Goal: Information Seeking & Learning: Learn about a topic

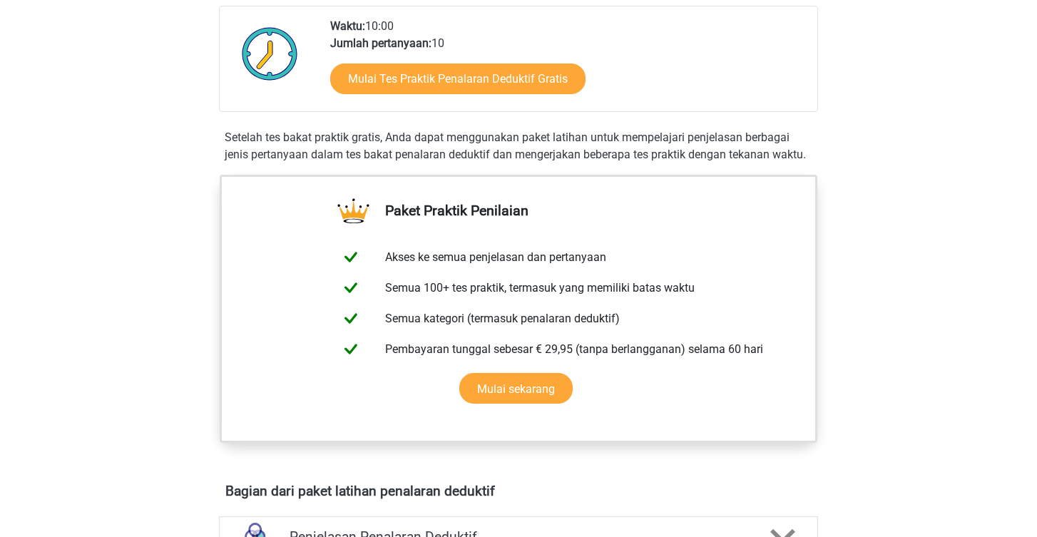
scroll to position [366, 0]
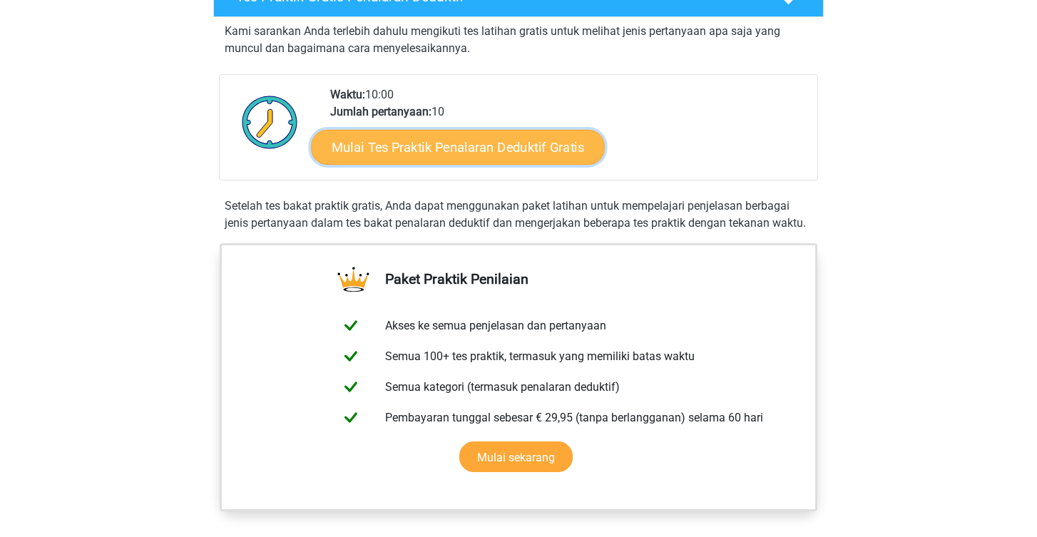
click at [507, 135] on link "Mulai Tes Praktik Penalaran Deduktif Gratis" at bounding box center [458, 147] width 294 height 36
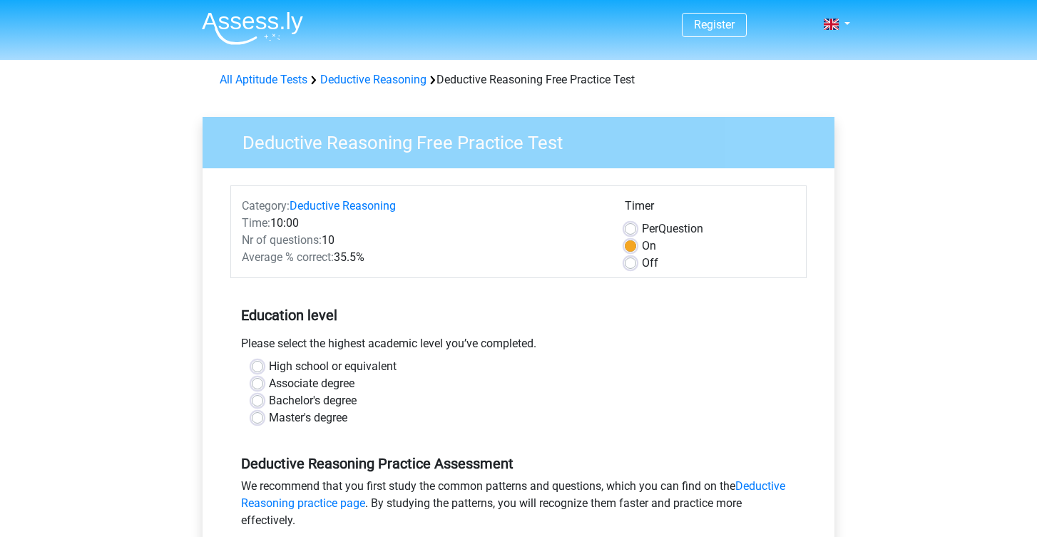
scroll to position [28, 0]
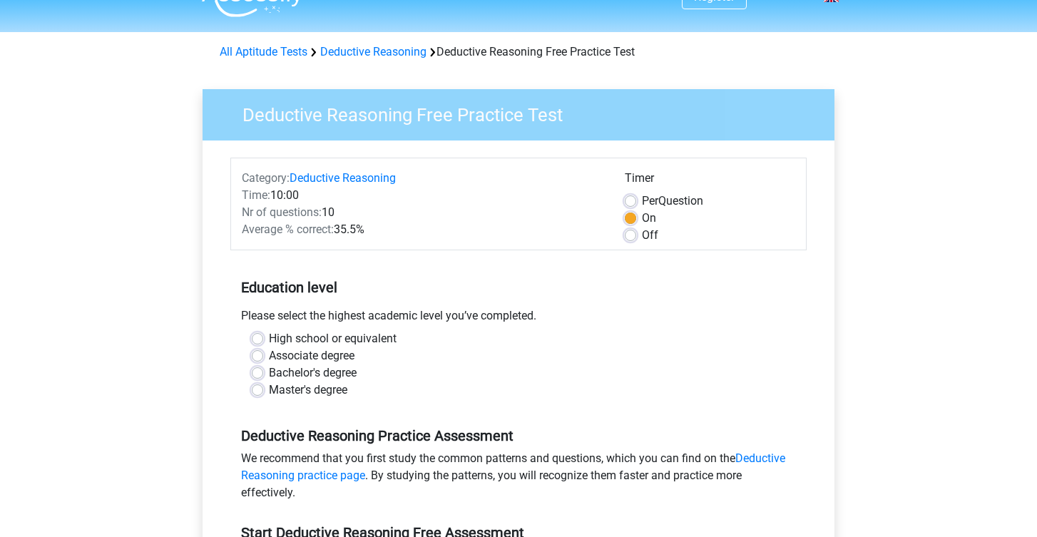
click at [304, 372] on label "Bachelor's degree" at bounding box center [313, 372] width 88 height 17
click at [263, 372] on input "Bachelor's degree" at bounding box center [257, 371] width 11 height 14
radio input "true"
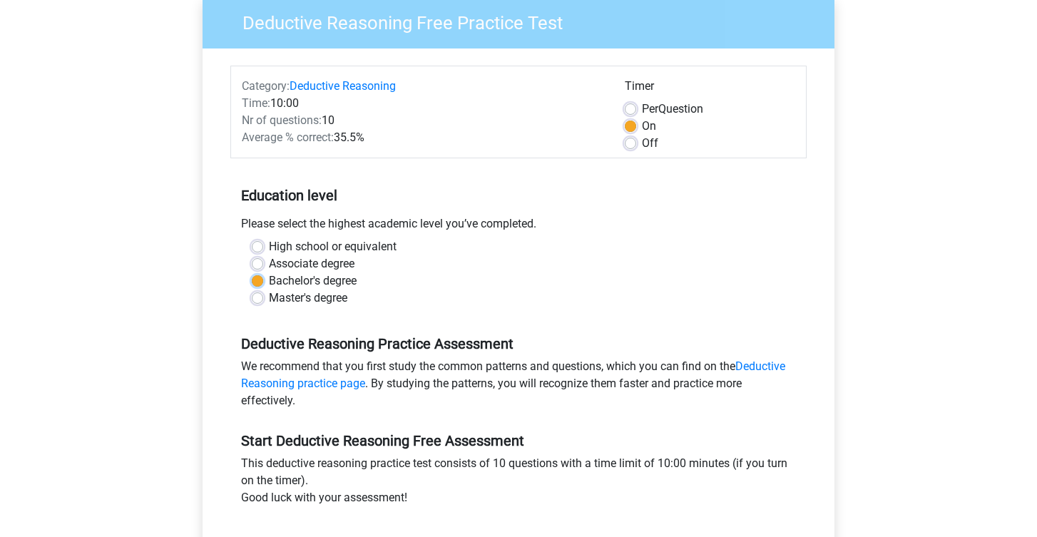
scroll to position [421, 0]
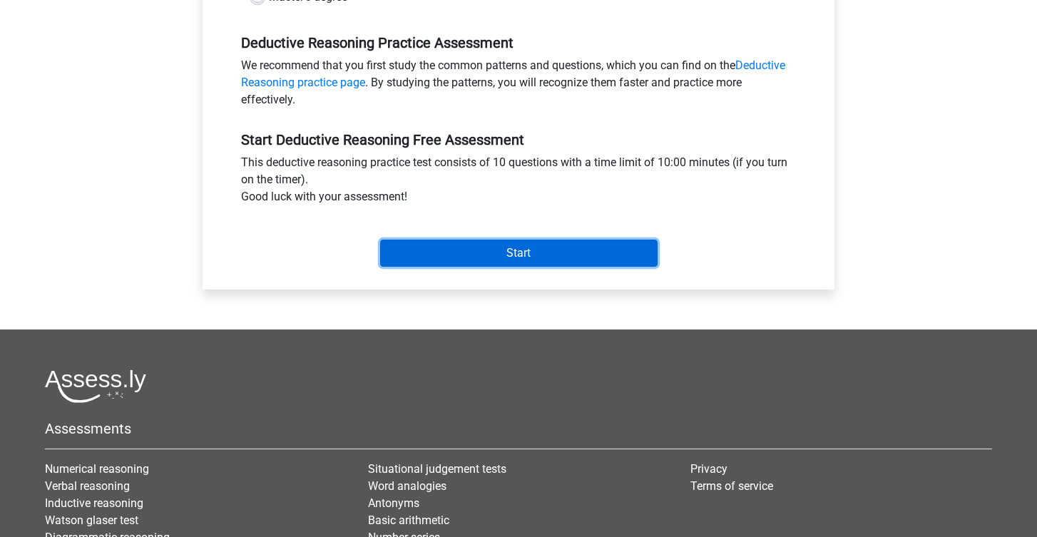
click at [535, 247] on input "Start" at bounding box center [518, 253] width 277 height 27
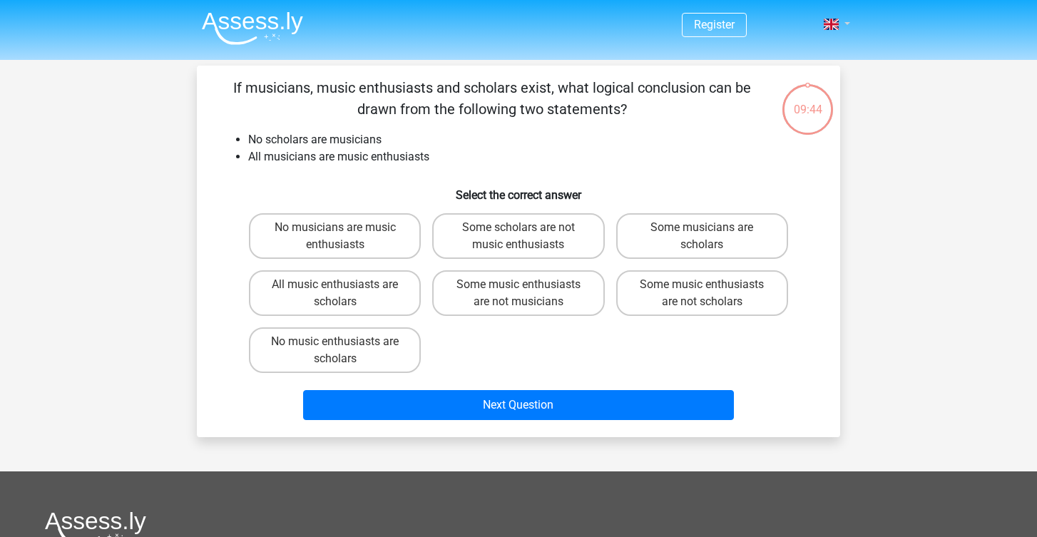
click at [833, 23] on span at bounding box center [830, 24] width 15 height 11
click at [816, 165] on li "All musicians are music enthusiasts" at bounding box center [532, 156] width 569 height 17
click at [334, 354] on label "No music enthusiasts are scholars" at bounding box center [335, 350] width 172 height 46
click at [335, 351] on input "No music enthusiasts are scholars" at bounding box center [339, 345] width 9 height 9
radio input "true"
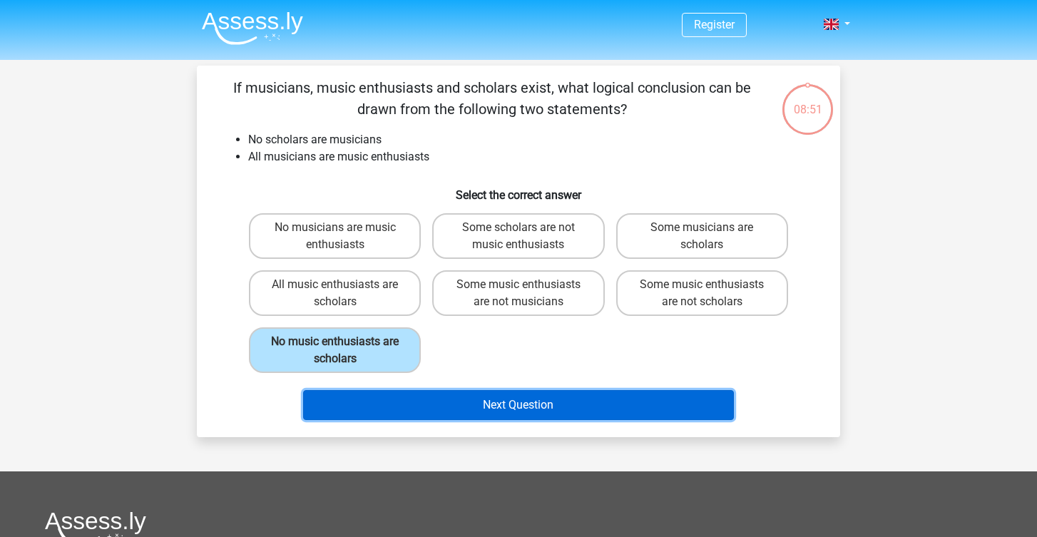
click at [643, 406] on button "Next Question" at bounding box center [518, 405] width 431 height 30
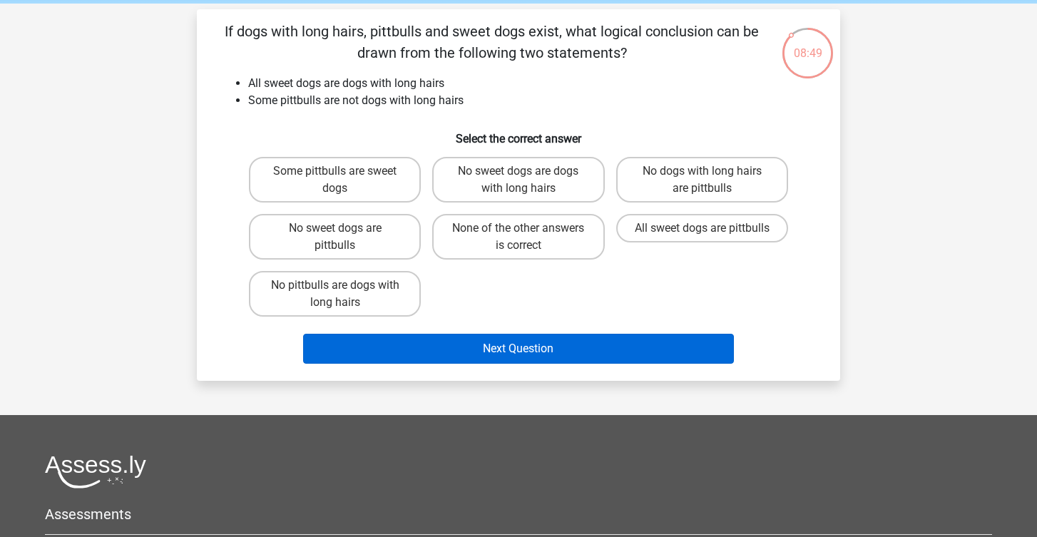
scroll to position [44, 0]
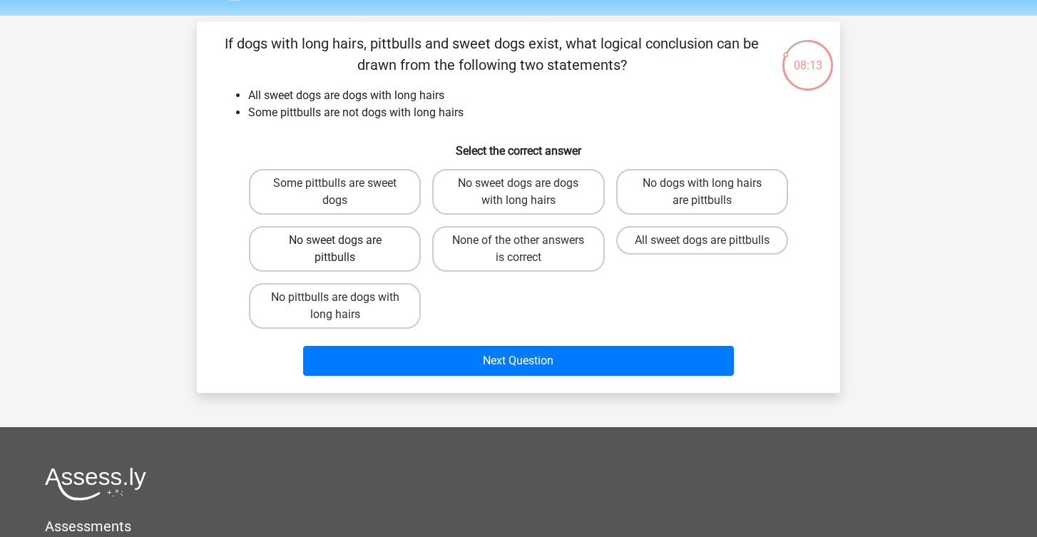
click at [385, 247] on label "No sweet dogs are pittbulls" at bounding box center [335, 249] width 172 height 46
click at [344, 247] on input "No sweet dogs are pittbulls" at bounding box center [339, 244] width 9 height 9
radio input "true"
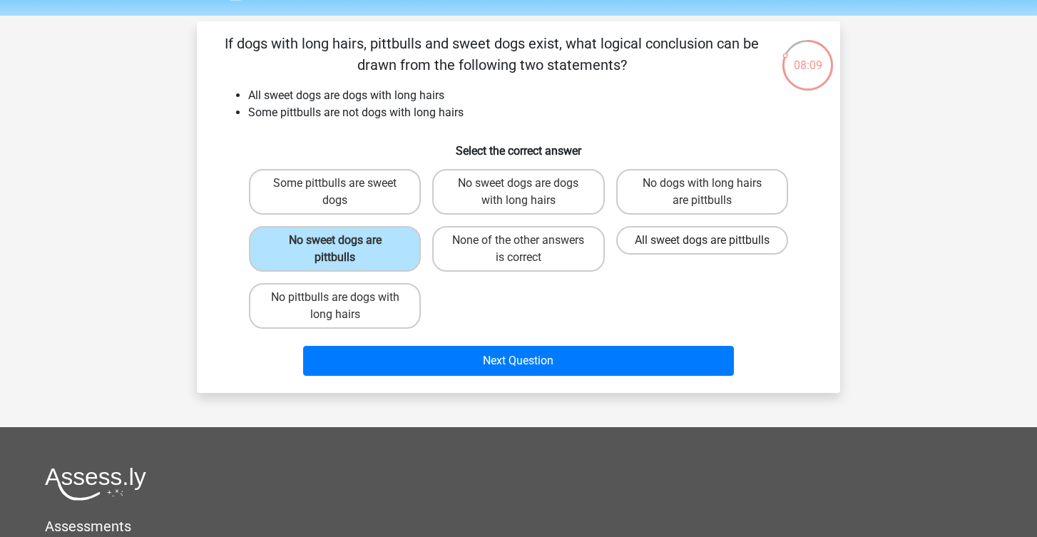
click at [694, 248] on label "All sweet dogs are pittbulls" at bounding box center [702, 240] width 172 height 29
click at [702, 248] on input "All sweet dogs are pittbulls" at bounding box center [706, 244] width 9 height 9
radio input "true"
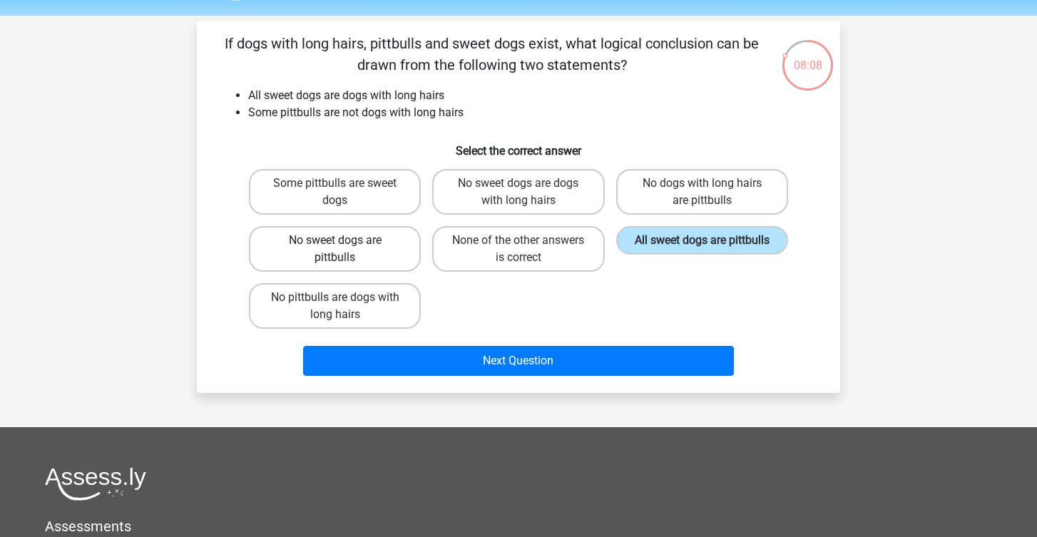
click at [396, 240] on label "No sweet dogs are pittbulls" at bounding box center [335, 249] width 172 height 46
click at [344, 240] on input "No sweet dogs are pittbulls" at bounding box center [339, 244] width 9 height 9
radio input "true"
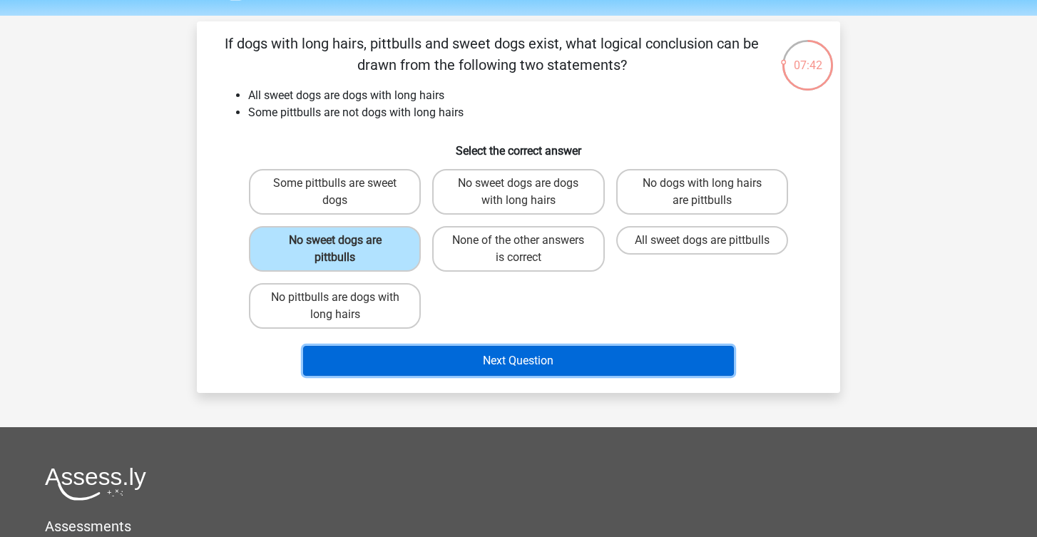
click at [600, 356] on button "Next Question" at bounding box center [518, 361] width 431 height 30
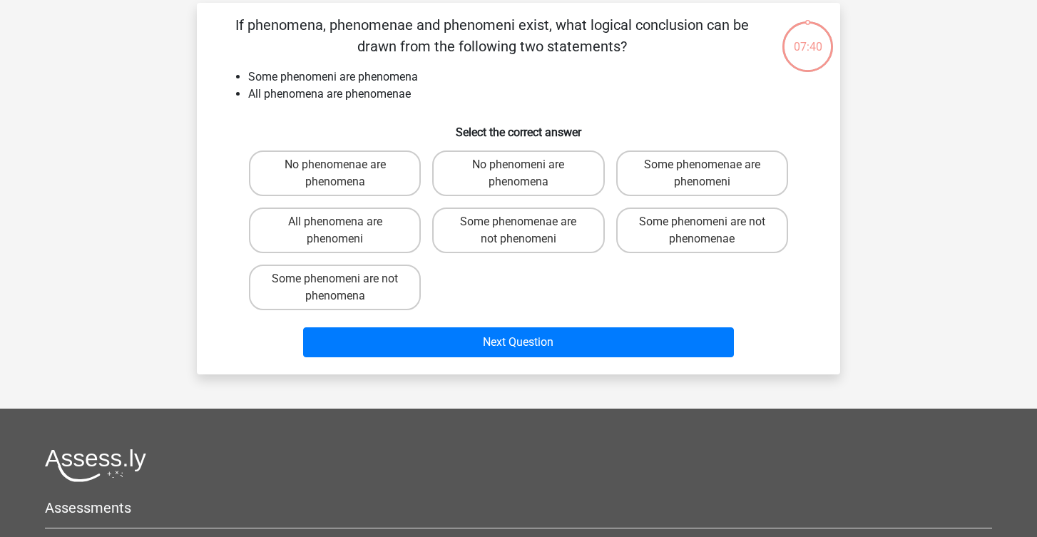
scroll to position [63, 0]
drag, startPoint x: 250, startPoint y: 78, endPoint x: 431, endPoint y: 73, distance: 181.2
click at [431, 73] on li "Some phenomeni are phenomena" at bounding box center [532, 76] width 569 height 17
drag, startPoint x: 252, startPoint y: 95, endPoint x: 441, endPoint y: 94, distance: 188.9
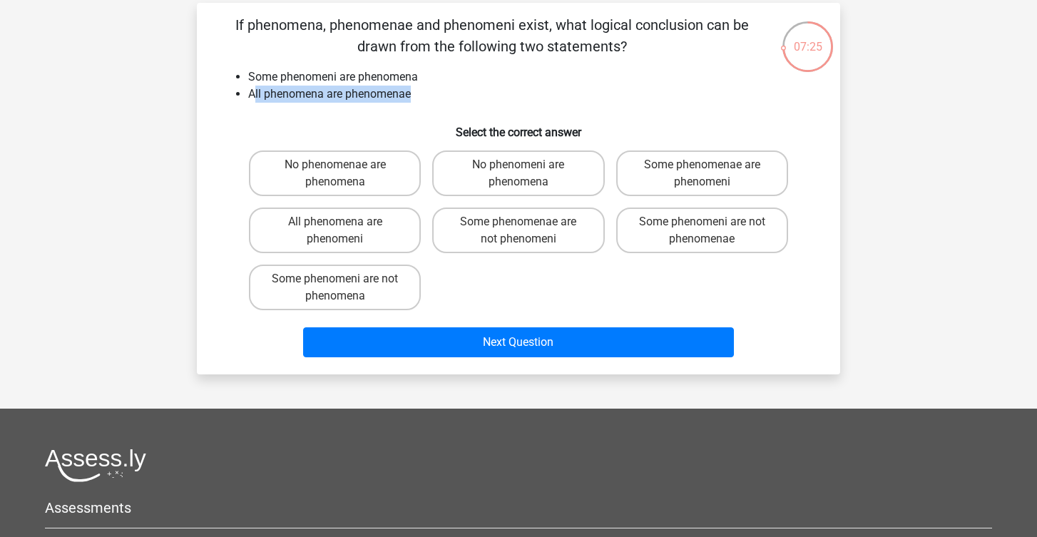
click at [441, 94] on li "All phenomena are phenomenae" at bounding box center [532, 94] width 569 height 17
click at [354, 289] on label "Some phenomeni are not phenomena" at bounding box center [335, 287] width 172 height 46
click at [344, 288] on input "Some phenomeni are not phenomena" at bounding box center [339, 283] width 9 height 9
radio input "true"
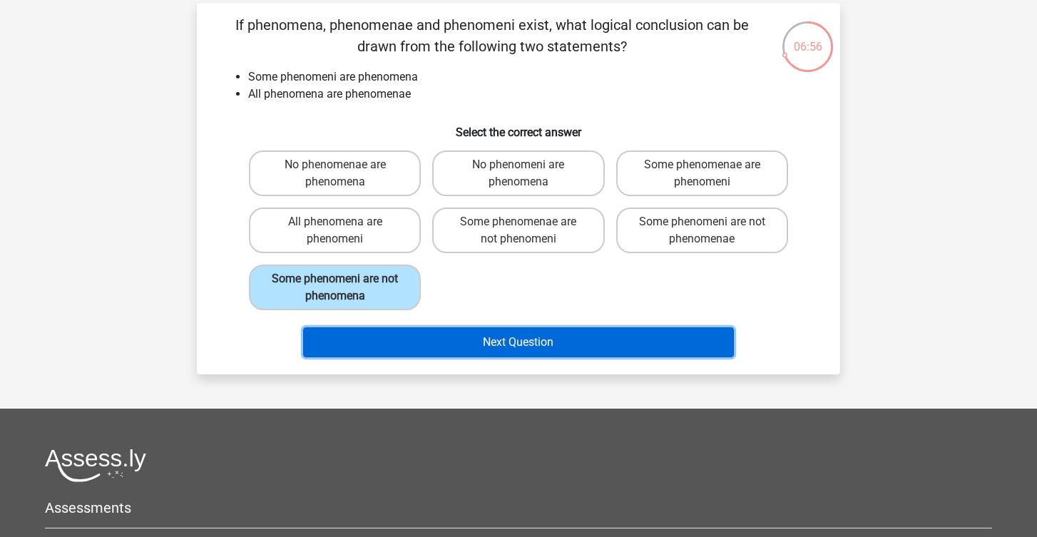
click at [370, 330] on button "Next Question" at bounding box center [518, 342] width 431 height 30
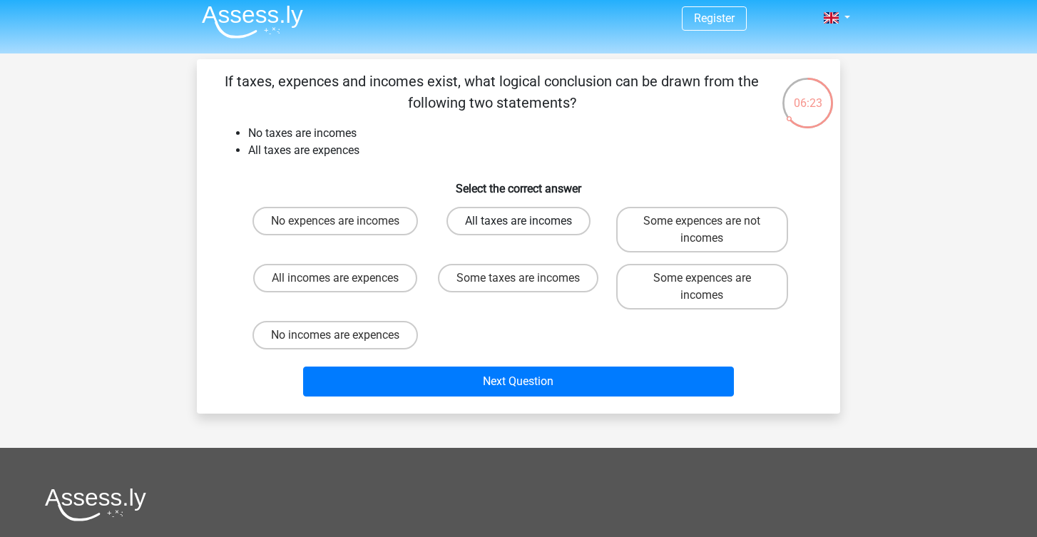
scroll to position [0, 0]
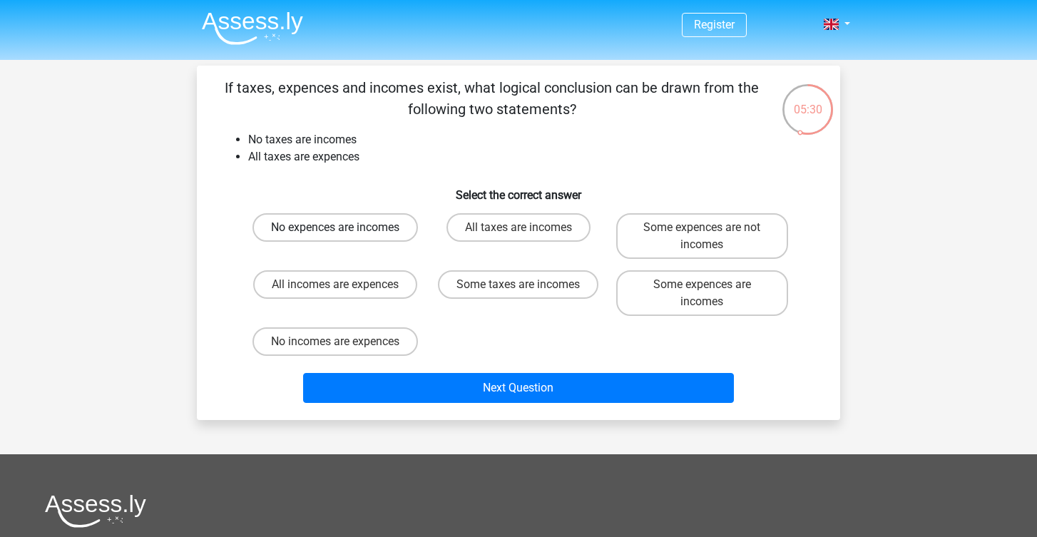
click at [348, 219] on label "No expences are incomes" at bounding box center [334, 227] width 165 height 29
click at [344, 227] on input "No expences are incomes" at bounding box center [339, 231] width 9 height 9
radio input "true"
click at [386, 369] on div "Next Question" at bounding box center [518, 384] width 597 height 47
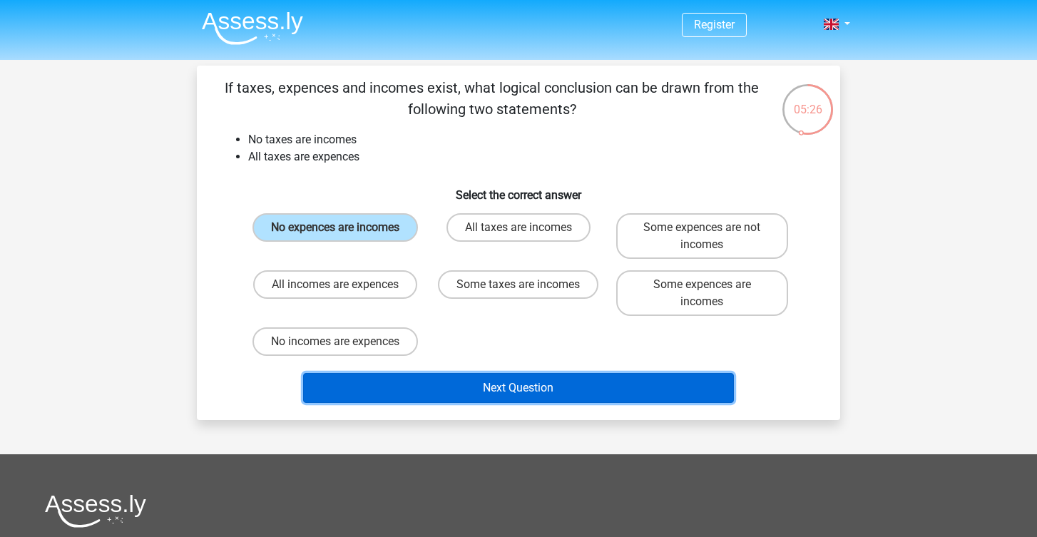
click at [384, 379] on button "Next Question" at bounding box center [518, 388] width 431 height 30
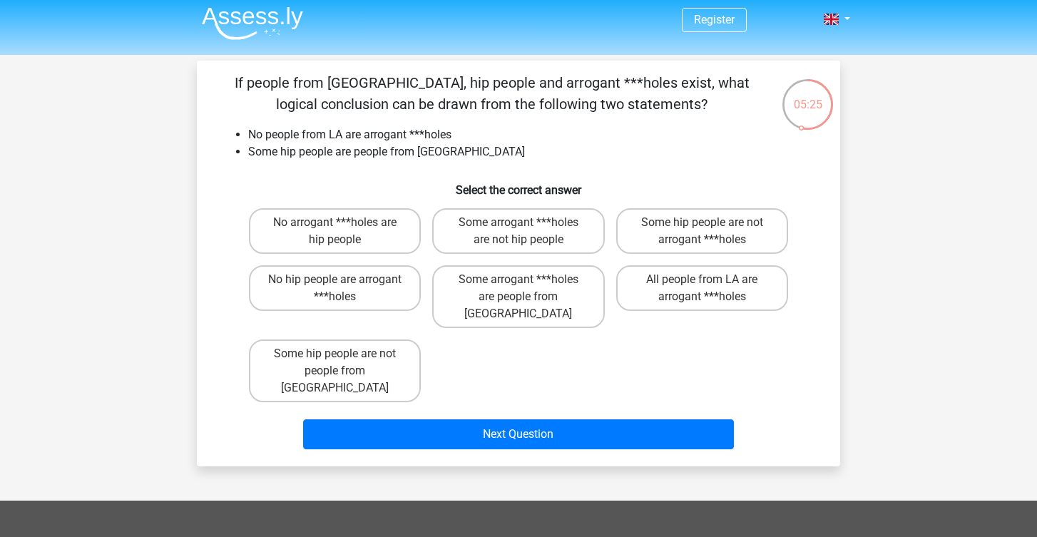
scroll to position [66, 0]
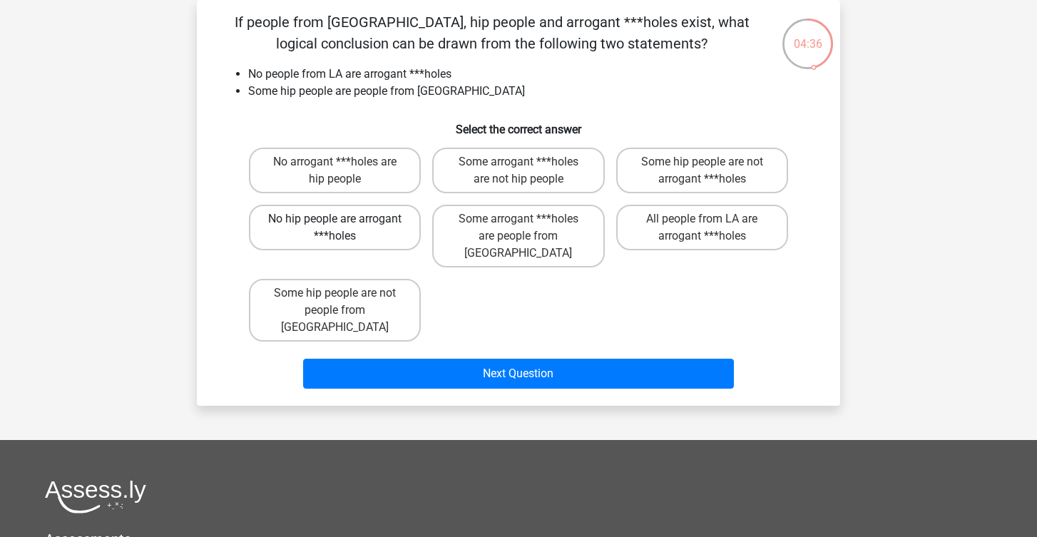
click at [346, 237] on label "No hip people are arrogant ***holes" at bounding box center [335, 228] width 172 height 46
click at [344, 228] on input "No hip people are arrogant ***holes" at bounding box center [339, 223] width 9 height 9
radio input "true"
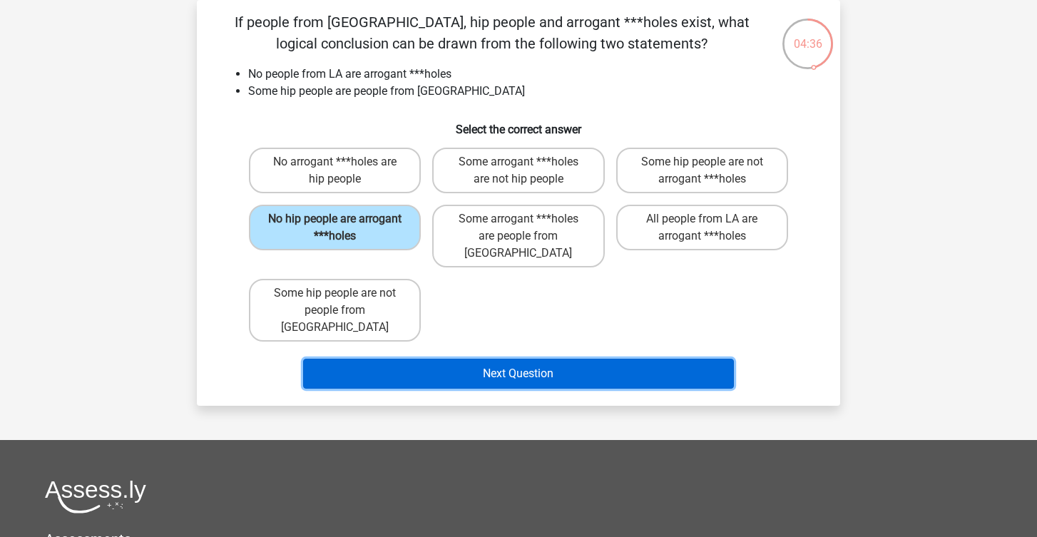
click at [420, 359] on button "Next Question" at bounding box center [518, 374] width 431 height 30
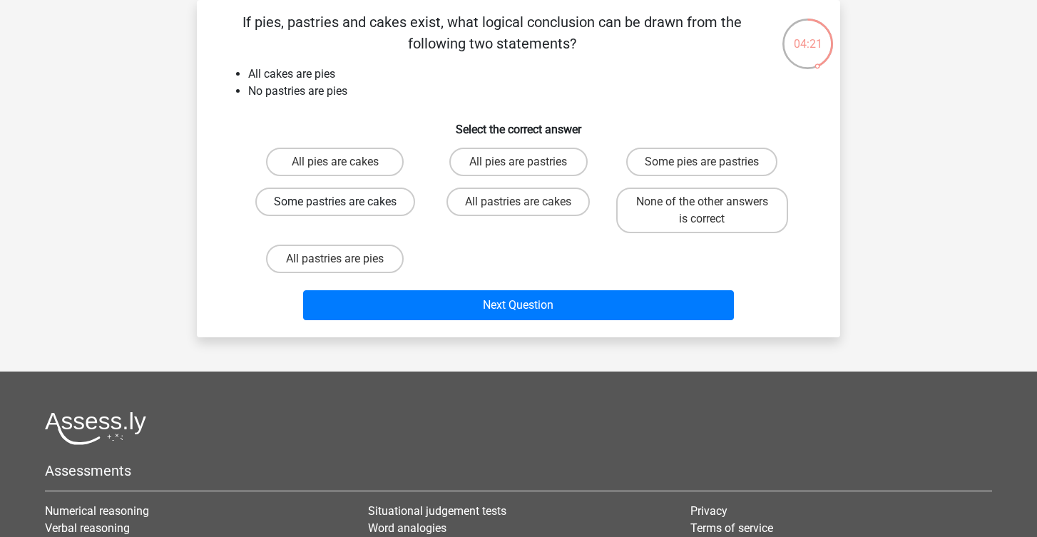
click at [376, 198] on label "Some pastries are cakes" at bounding box center [335, 202] width 160 height 29
click at [344, 202] on input "Some pastries are cakes" at bounding box center [339, 206] width 9 height 9
radio input "true"
click at [645, 192] on label "None of the other answers is correct" at bounding box center [702, 211] width 172 height 46
click at [702, 202] on input "None of the other answers is correct" at bounding box center [706, 206] width 9 height 9
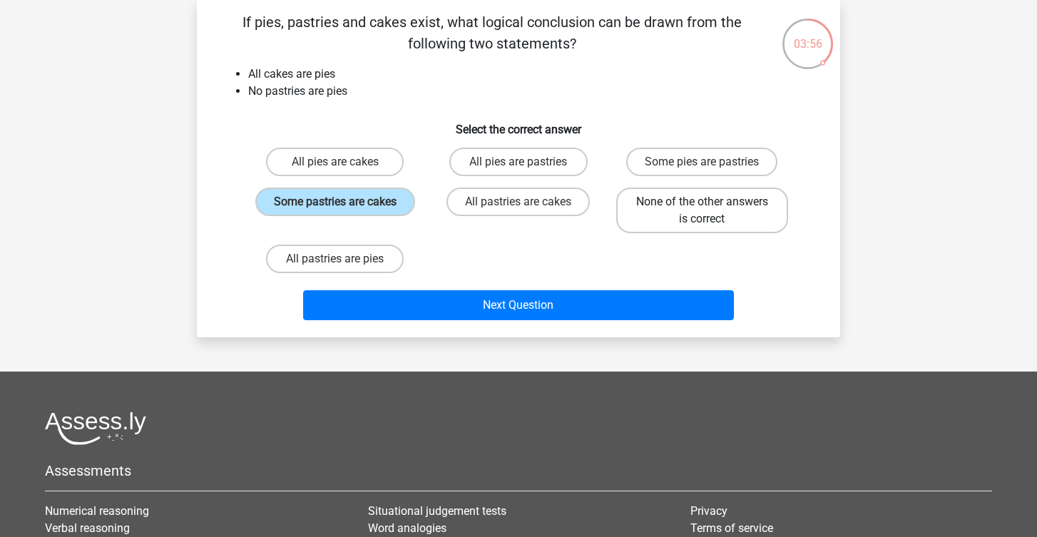
radio input "true"
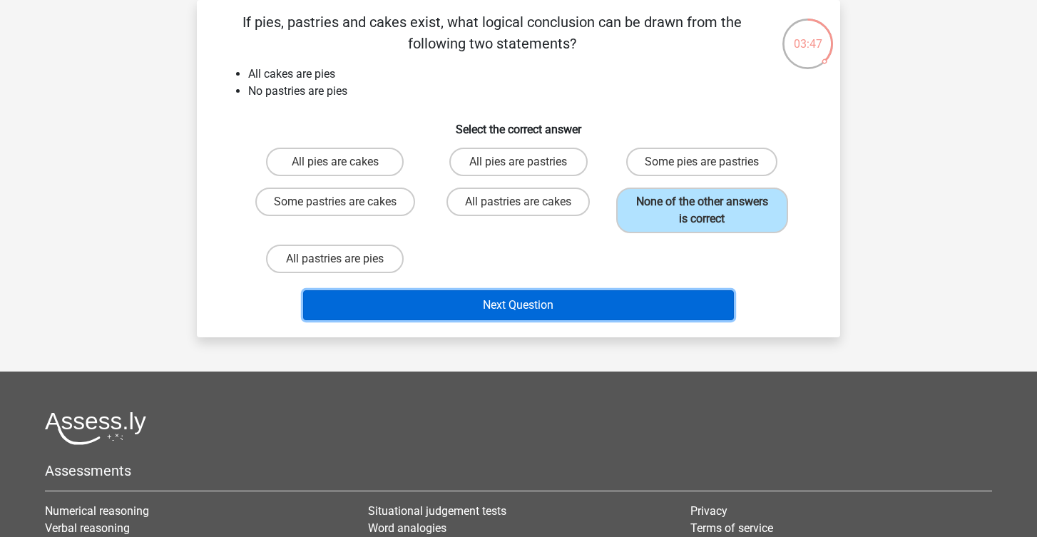
click at [591, 297] on button "Next Question" at bounding box center [518, 305] width 431 height 30
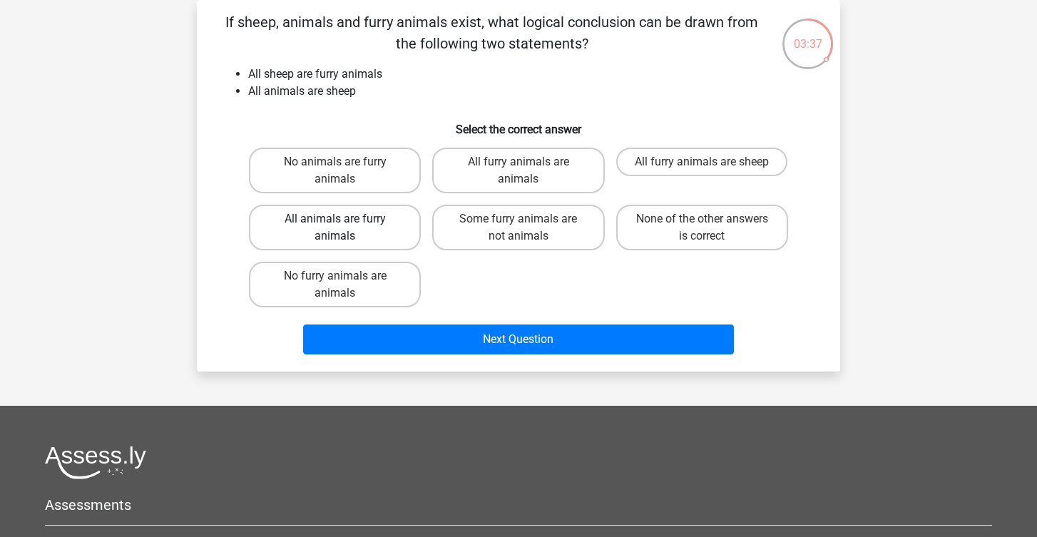
click at [369, 225] on label "All animals are furry animals" at bounding box center [335, 228] width 172 height 46
click at [344, 225] on input "All animals are furry animals" at bounding box center [339, 223] width 9 height 9
radio input "true"
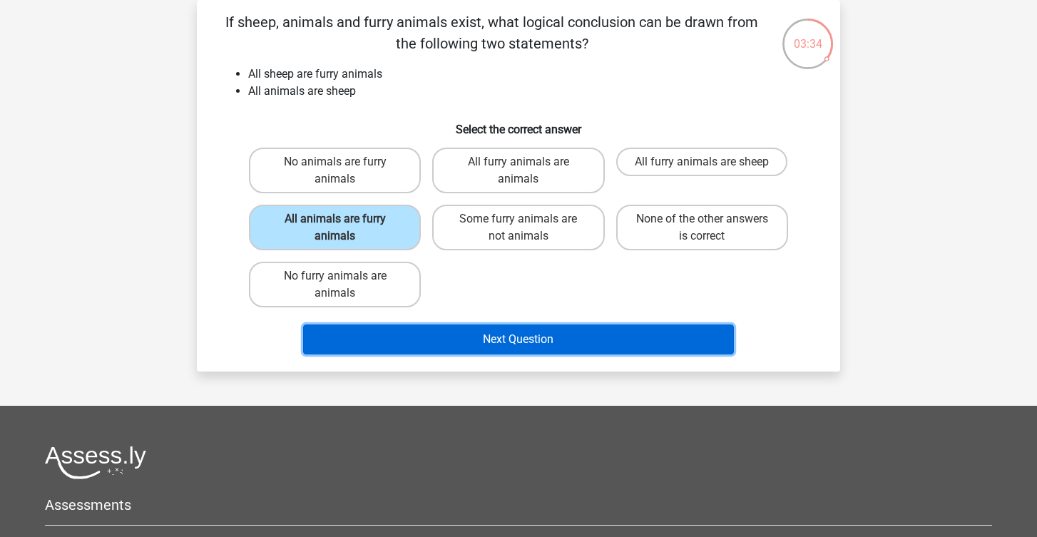
click at [399, 339] on button "Next Question" at bounding box center [518, 339] width 431 height 30
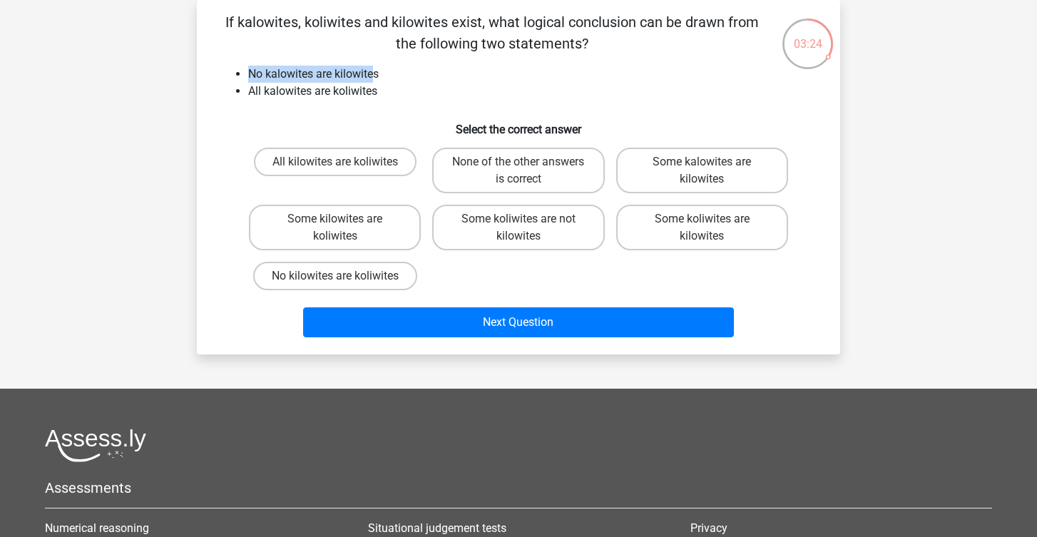
drag, startPoint x: 248, startPoint y: 75, endPoint x: 375, endPoint y: 68, distance: 127.1
click at [375, 68] on li "No kalowites are kilowites" at bounding box center [532, 74] width 569 height 17
drag, startPoint x: 249, startPoint y: 95, endPoint x: 379, endPoint y: 93, distance: 129.8
click at [379, 93] on li "All kalowites are koliwites" at bounding box center [532, 91] width 569 height 17
click at [379, 169] on label "All kilowites are koliwites" at bounding box center [335, 162] width 163 height 29
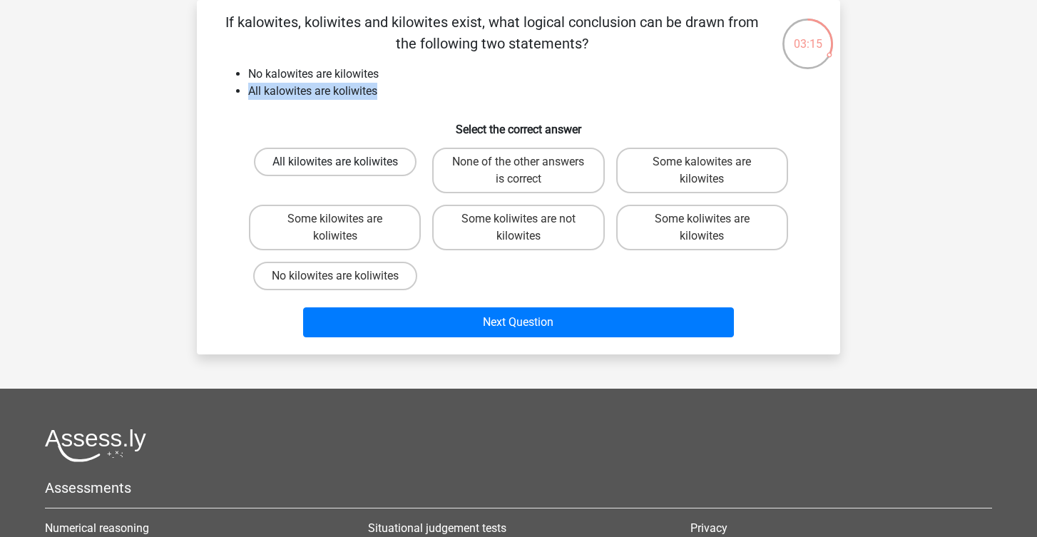
click at [344, 169] on input "All kilowites are koliwites" at bounding box center [339, 166] width 9 height 9
radio input "true"
click at [577, 187] on label "None of the other answers is correct" at bounding box center [518, 171] width 172 height 46
click at [528, 171] on input "None of the other answers is correct" at bounding box center [522, 166] width 9 height 9
radio input "true"
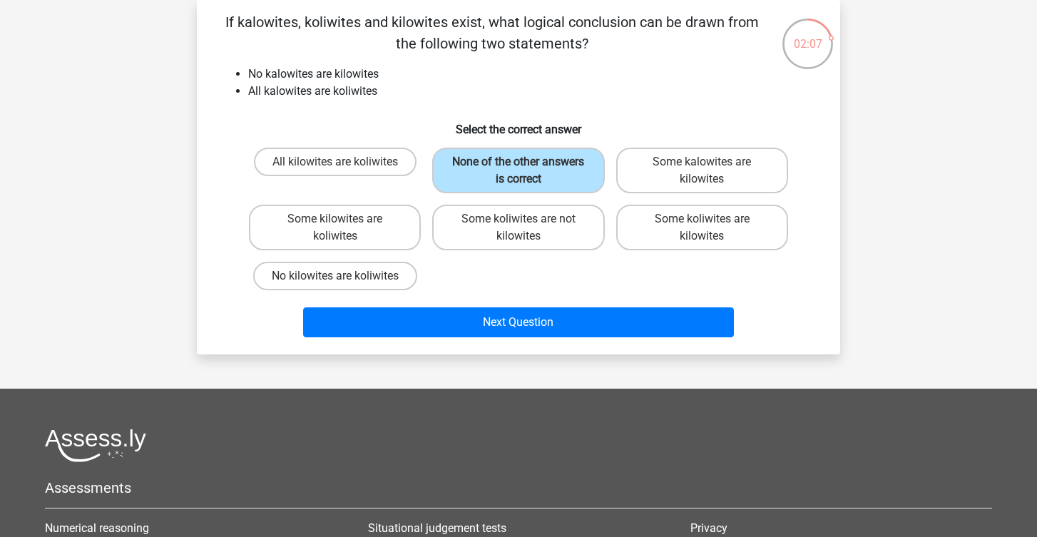
click at [585, 306] on div "Next Question" at bounding box center [518, 319] width 597 height 47
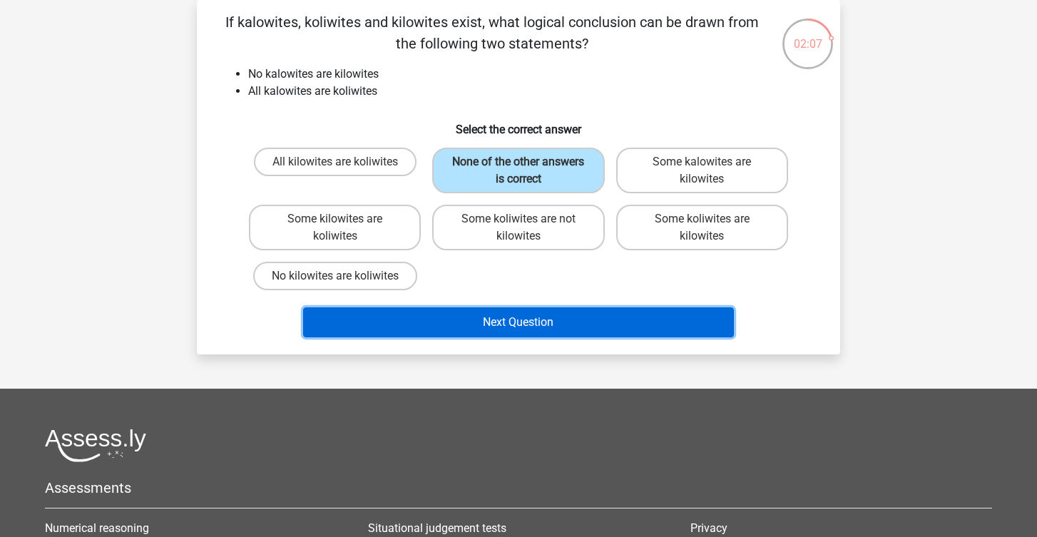
click at [585, 311] on button "Next Question" at bounding box center [518, 322] width 431 height 30
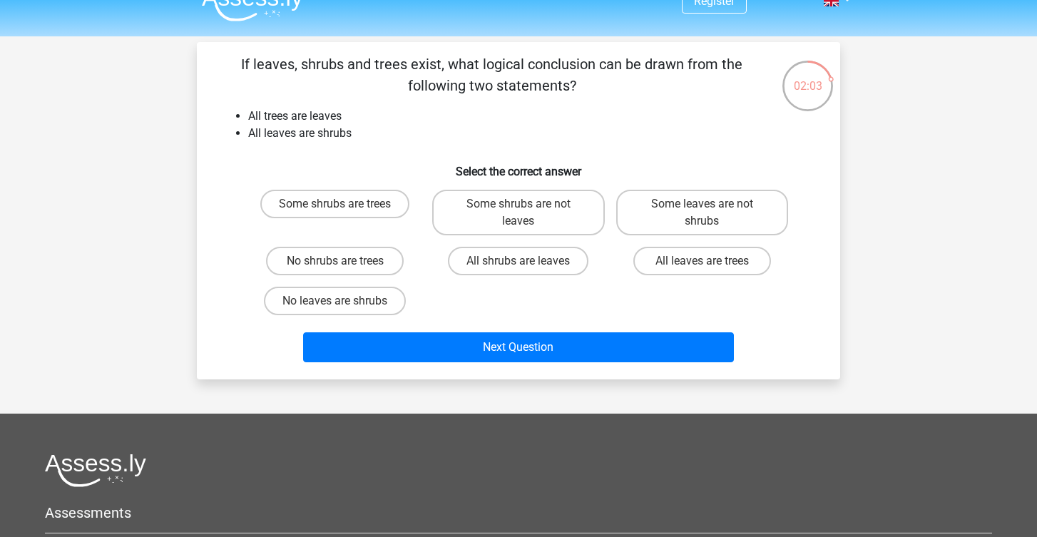
scroll to position [26, 0]
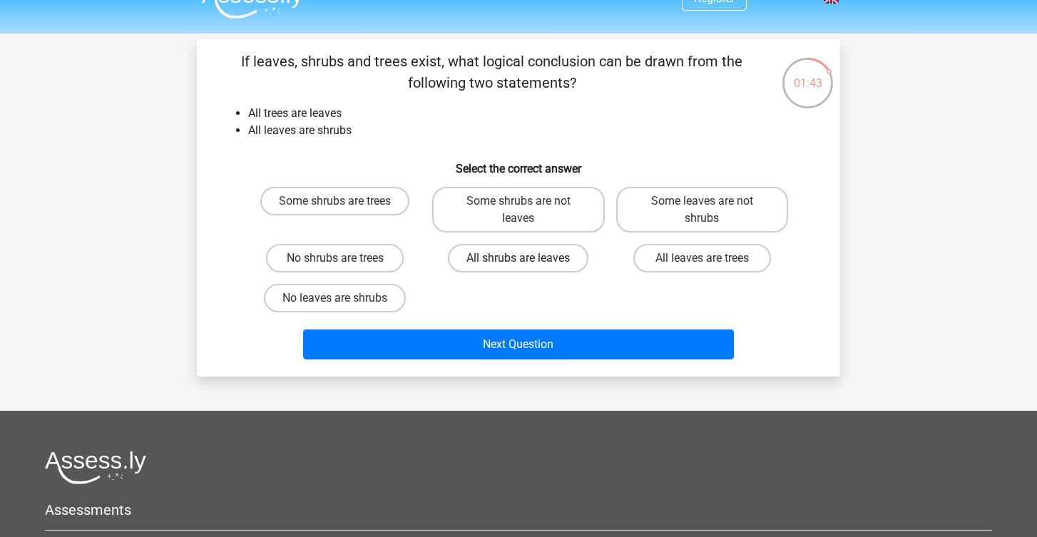
click at [498, 258] on label "All shrubs are leaves" at bounding box center [518, 258] width 140 height 29
click at [518, 258] on input "All shrubs are leaves" at bounding box center [522, 262] width 9 height 9
radio input "true"
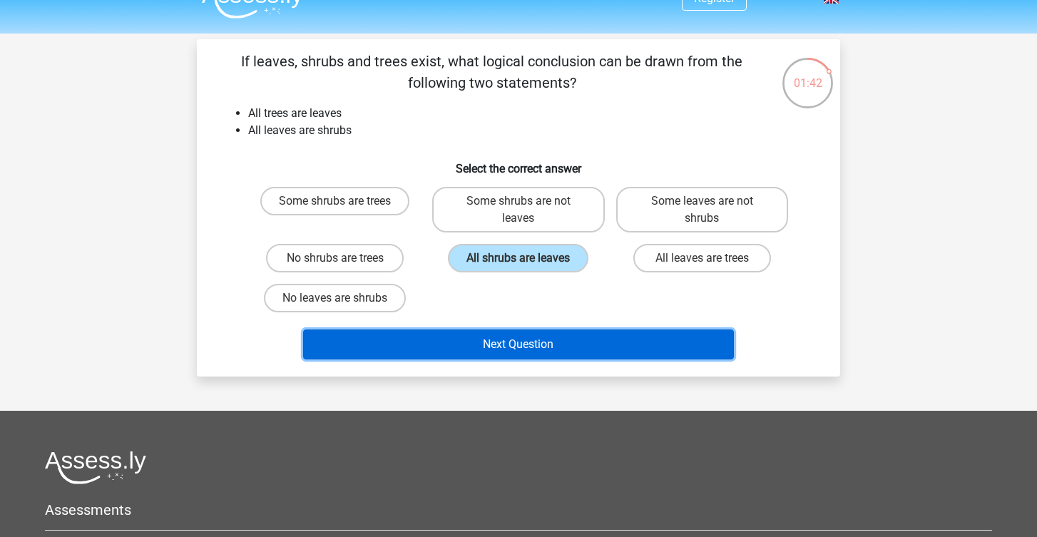
click at [533, 341] on button "Next Question" at bounding box center [518, 344] width 431 height 30
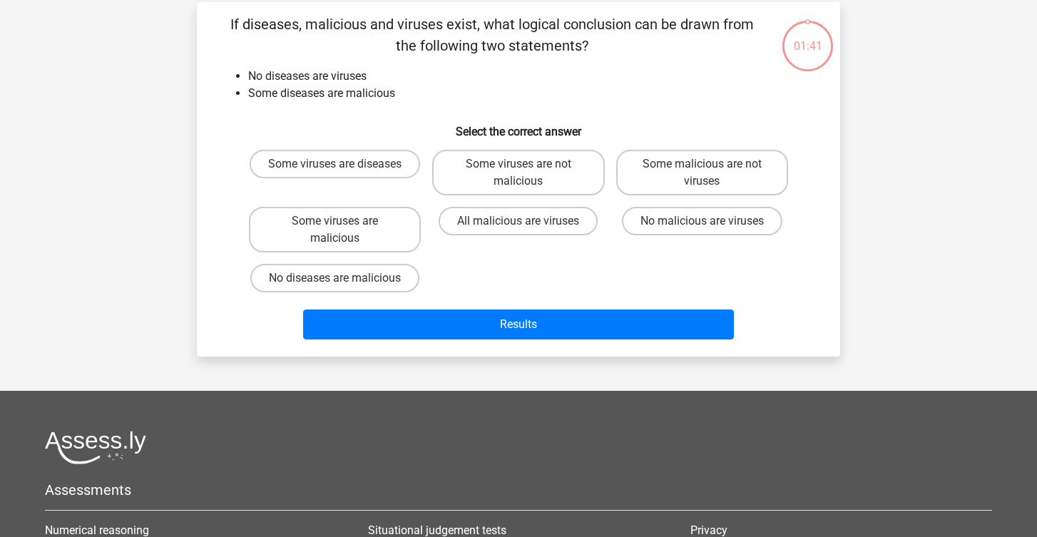
scroll to position [66, 0]
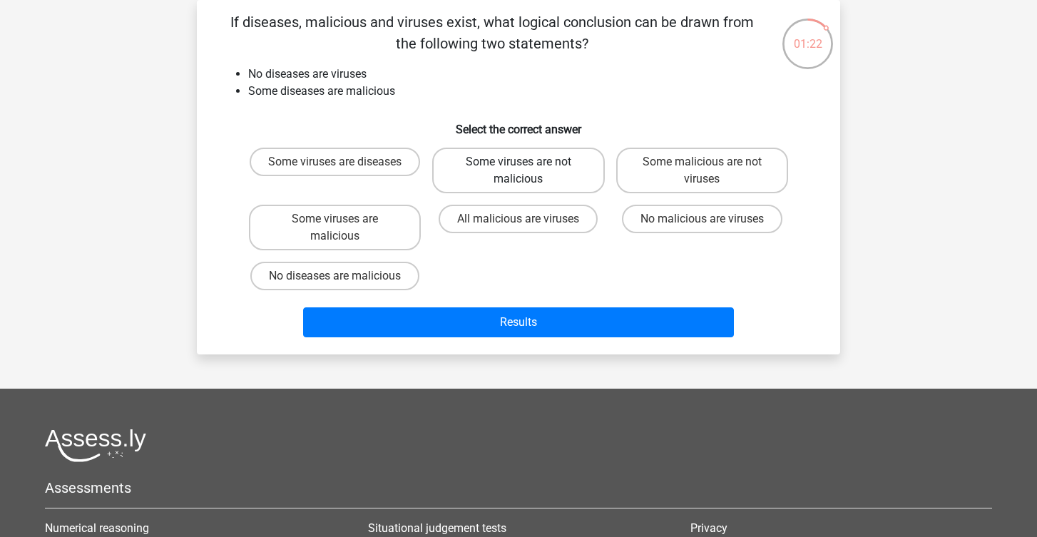
click at [498, 178] on label "Some viruses are not malicious" at bounding box center [518, 171] width 172 height 46
click at [518, 171] on input "Some viruses are not malicious" at bounding box center [522, 166] width 9 height 9
radio input "true"
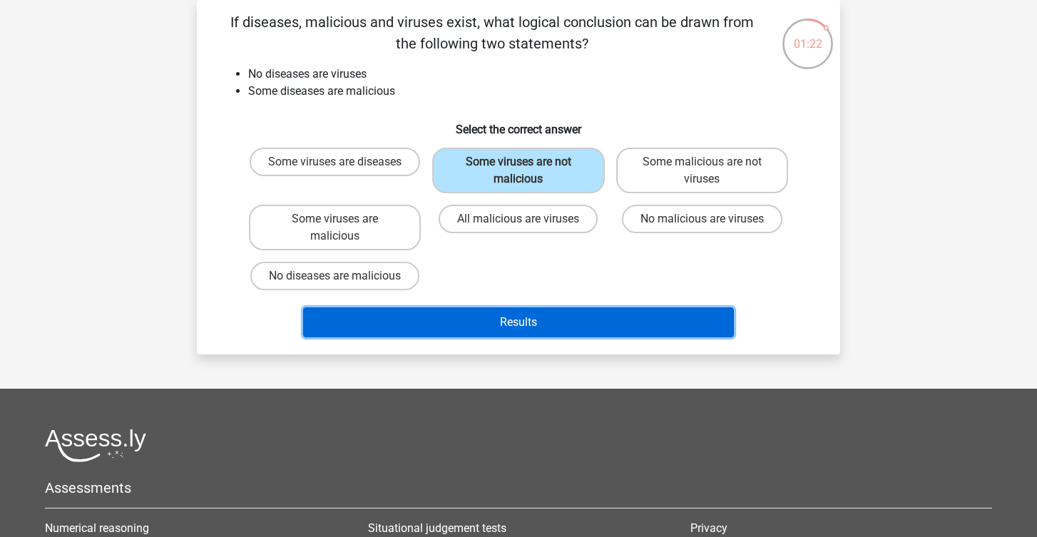
click at [498, 330] on button "Results" at bounding box center [518, 322] width 431 height 30
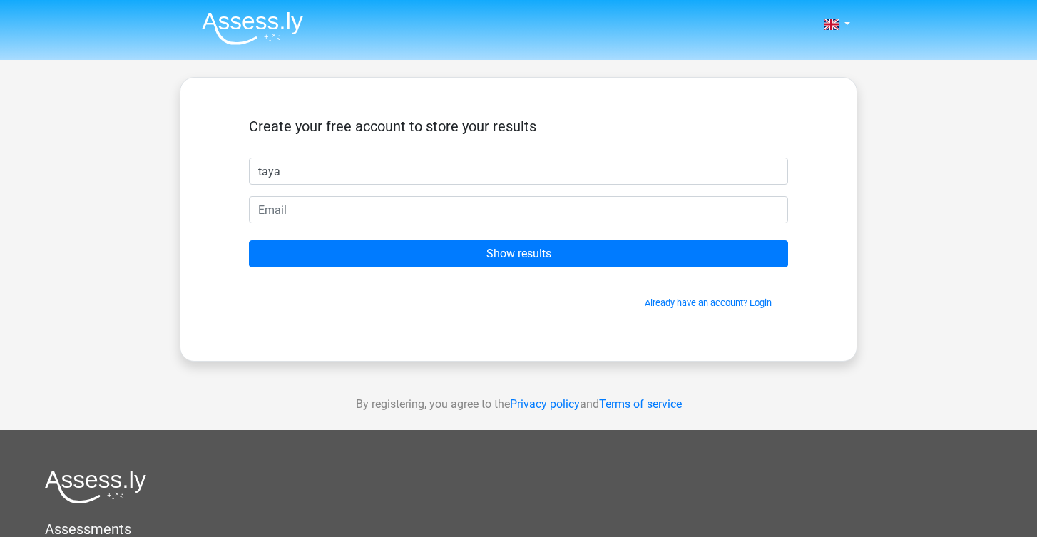
type input "taya"
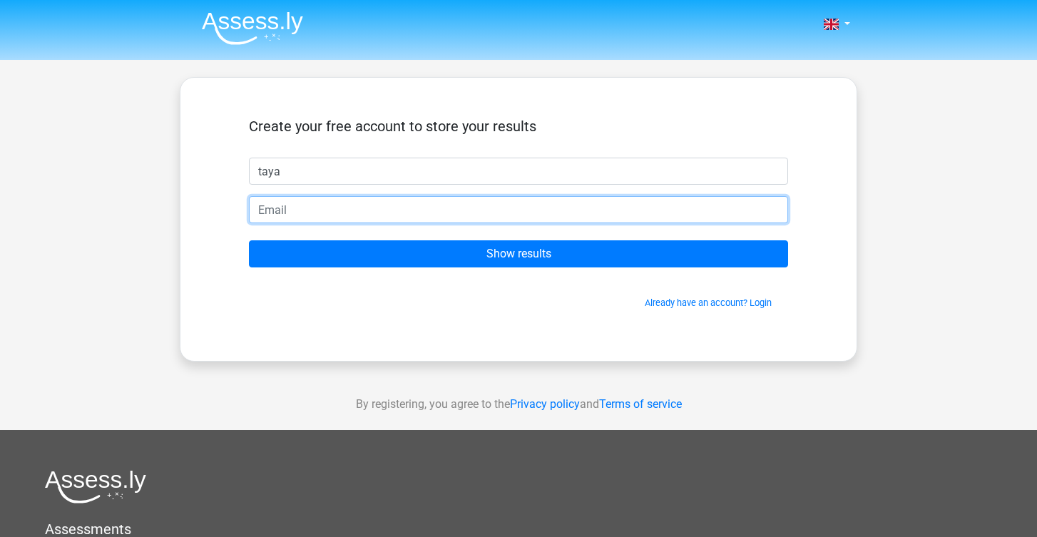
click at [426, 210] on input "email" at bounding box center [518, 209] width 539 height 27
type input "[EMAIL_ADDRESS][DOMAIN_NAME]"
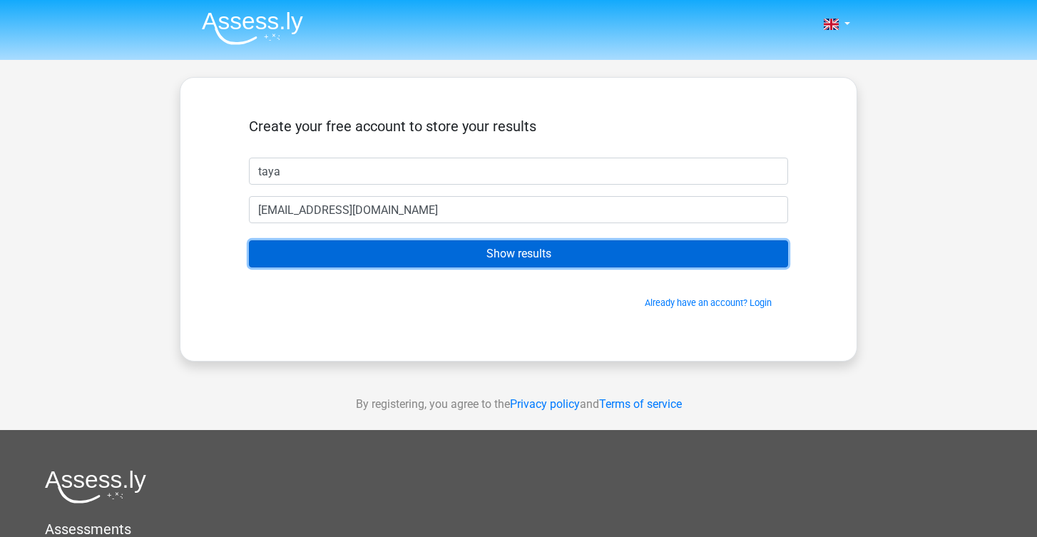
click at [433, 246] on input "Show results" at bounding box center [518, 253] width 539 height 27
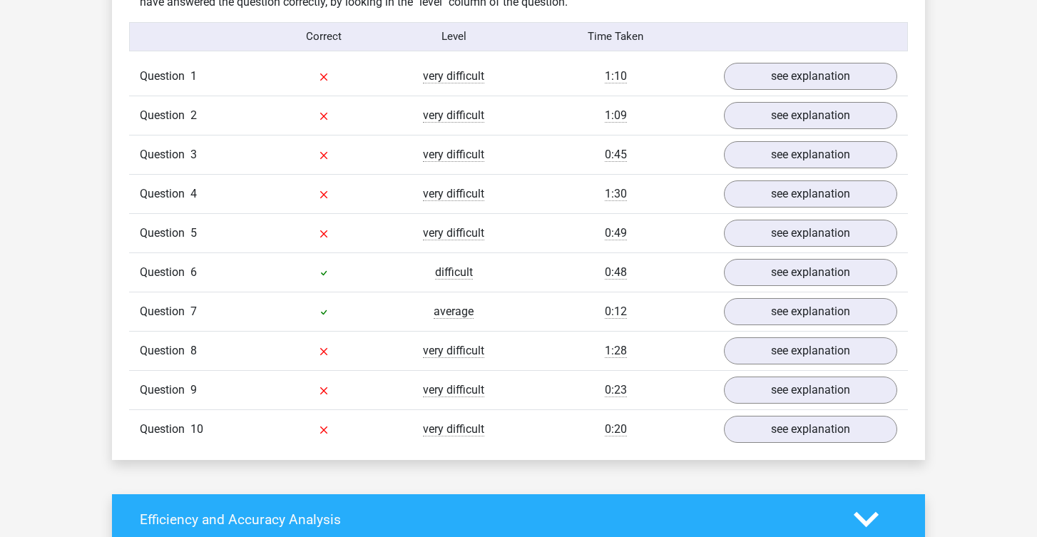
scroll to position [1127, 0]
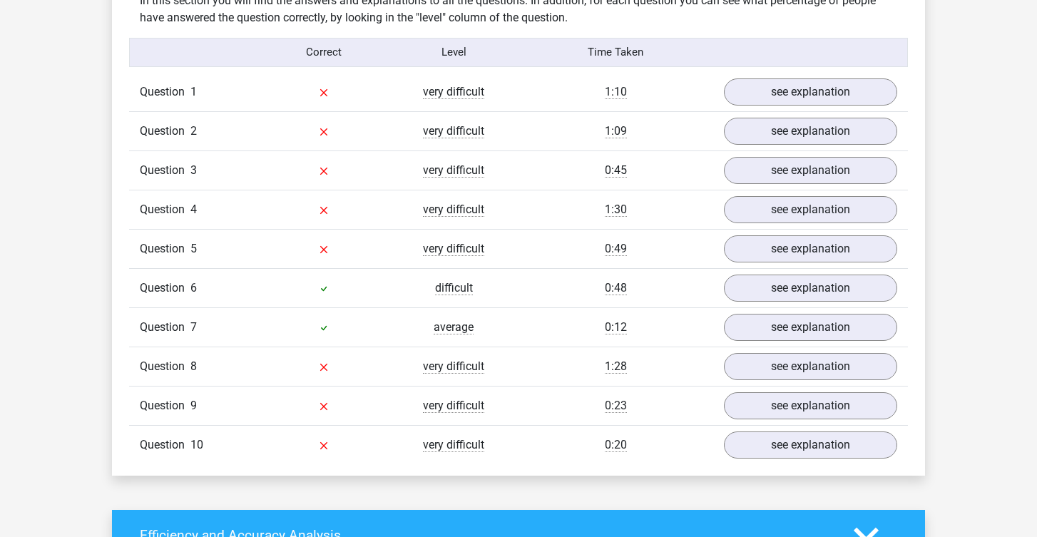
drag, startPoint x: 424, startPoint y: 257, endPoint x: 770, endPoint y: 5, distance: 427.7
